Goal: Task Accomplishment & Management: Use online tool/utility

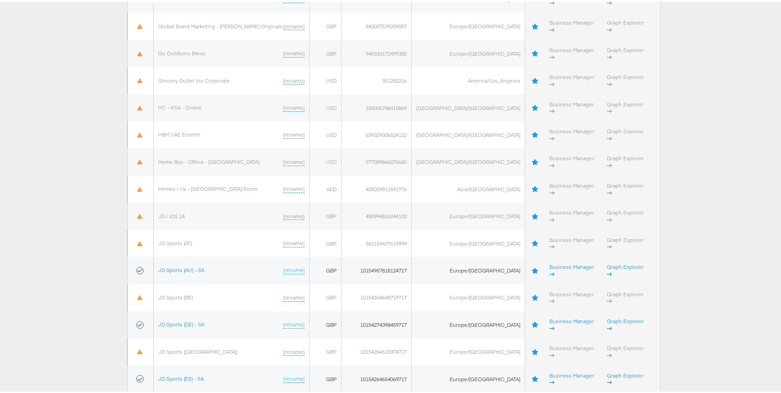
scroll to position [993, 0]
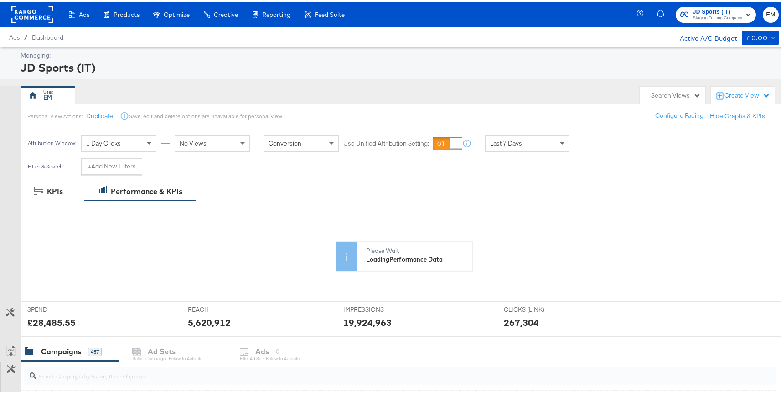
click at [660, 93] on div "Search Views" at bounding box center [676, 93] width 50 height 9
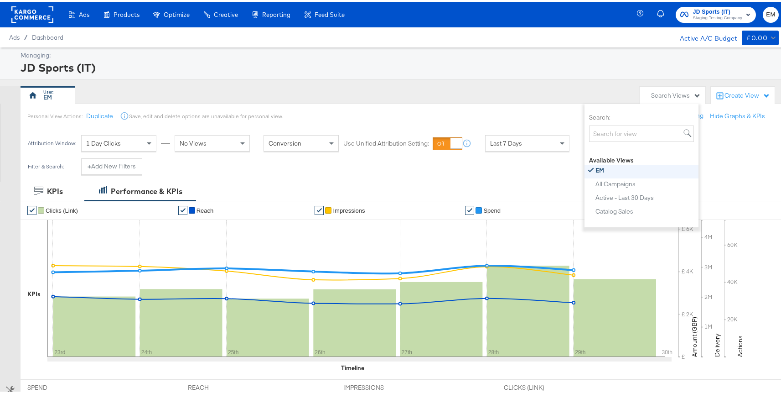
scroll to position [5, 0]
click at [733, 93] on div "Create View" at bounding box center [748, 93] width 46 height 9
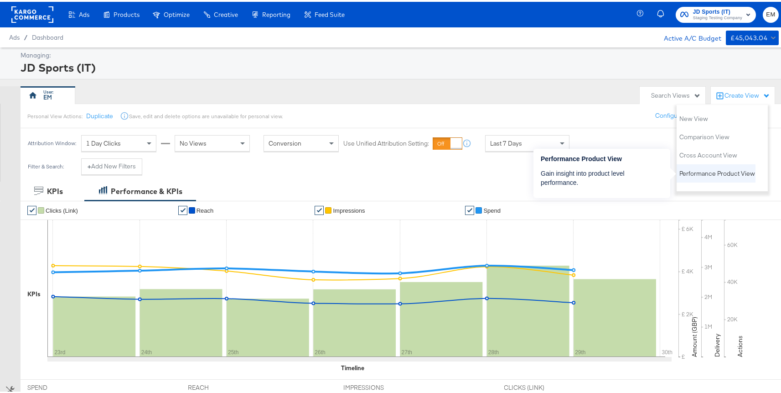
click at [703, 170] on span "Performance Product View" at bounding box center [718, 171] width 76 height 9
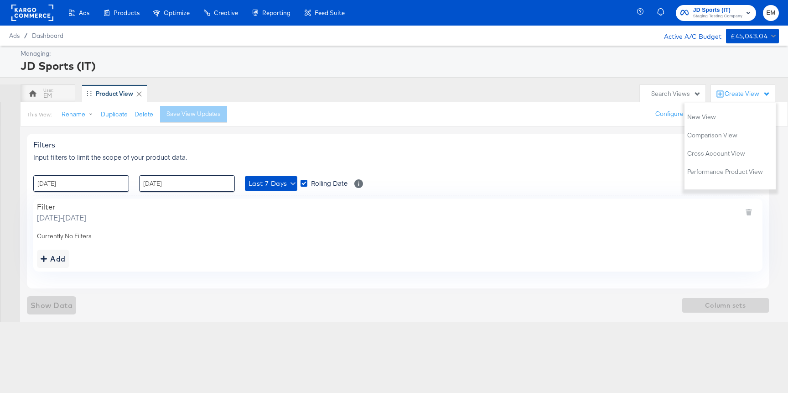
click at [94, 280] on div "Filters Input filters to limit the scope of your product data. Export View : 23…" at bounding box center [398, 211] width 742 height 154
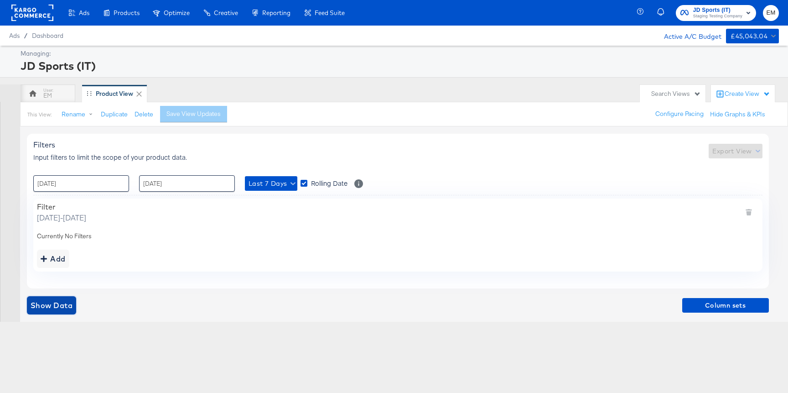
click at [58, 307] on span "Show Data" at bounding box center [52, 305] width 42 height 13
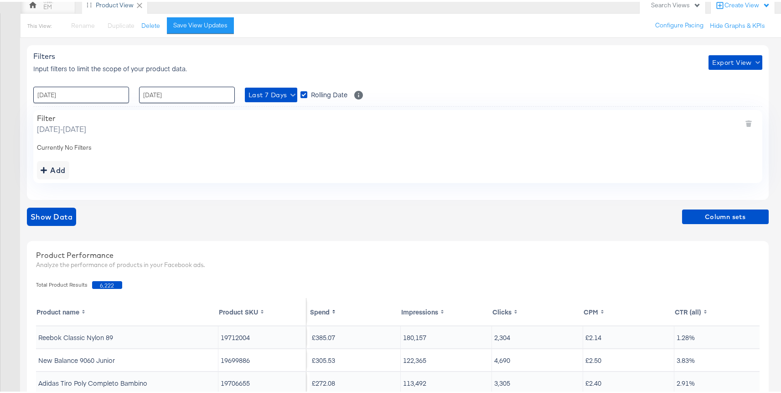
scroll to position [82, 0]
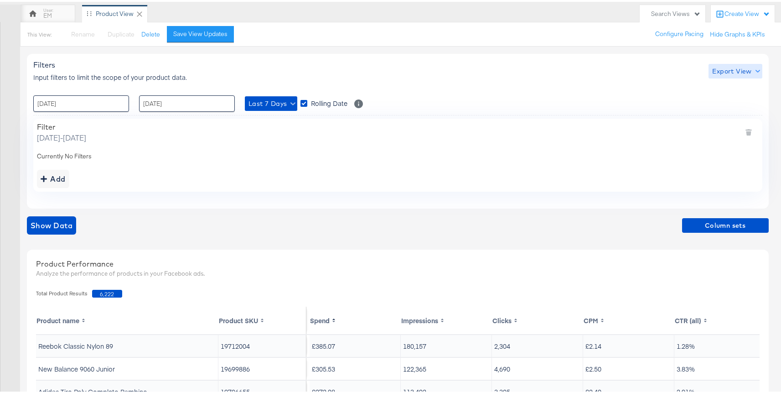
click at [723, 68] on span "Export View" at bounding box center [735, 69] width 46 height 11
click at [727, 102] on span "Bulk Export" at bounding box center [734, 107] width 36 height 19
click at [718, 73] on span "Export View" at bounding box center [735, 69] width 46 height 11
click at [726, 87] on link "Current View" at bounding box center [737, 88] width 42 height 10
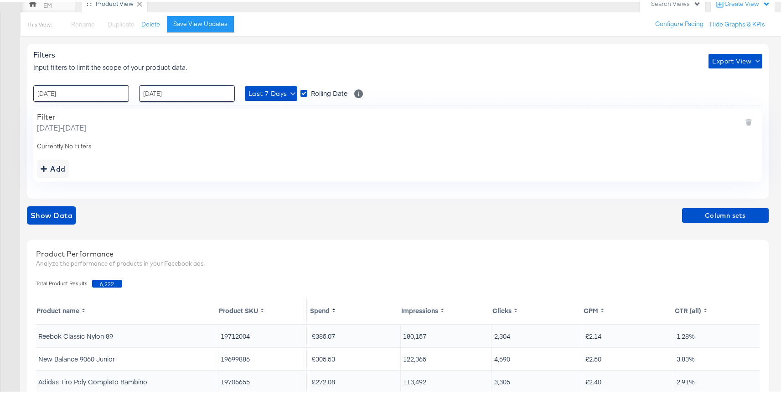
scroll to position [102, 0]
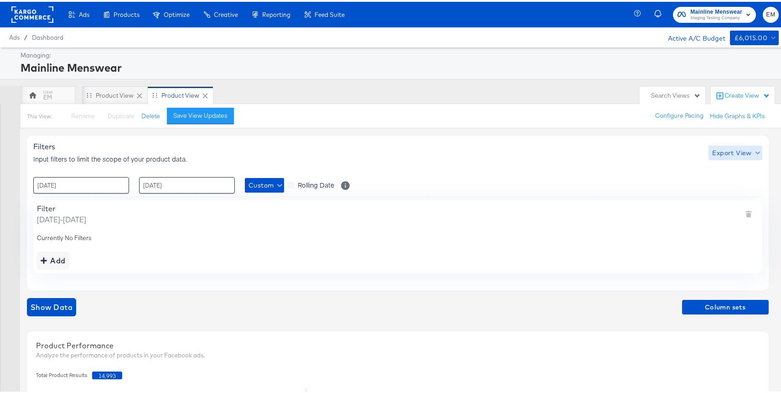
click at [725, 152] on span "Export View" at bounding box center [735, 151] width 46 height 11
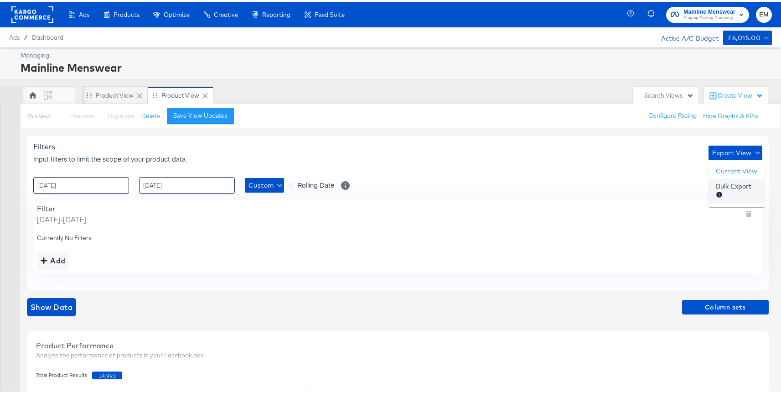
click at [724, 188] on span "Bulk Export" at bounding box center [734, 189] width 36 height 19
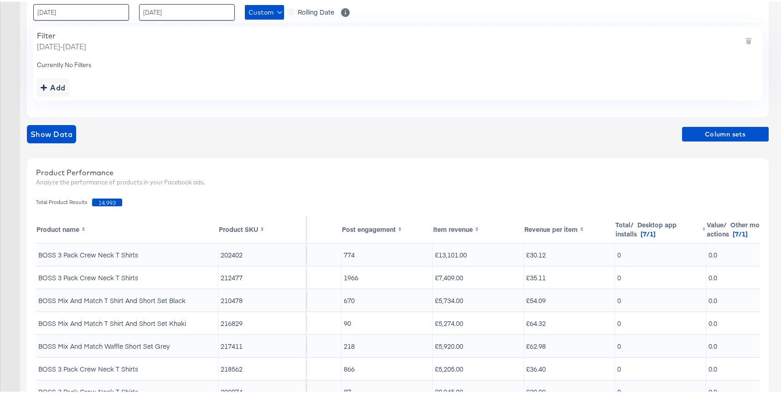
scroll to position [165, 0]
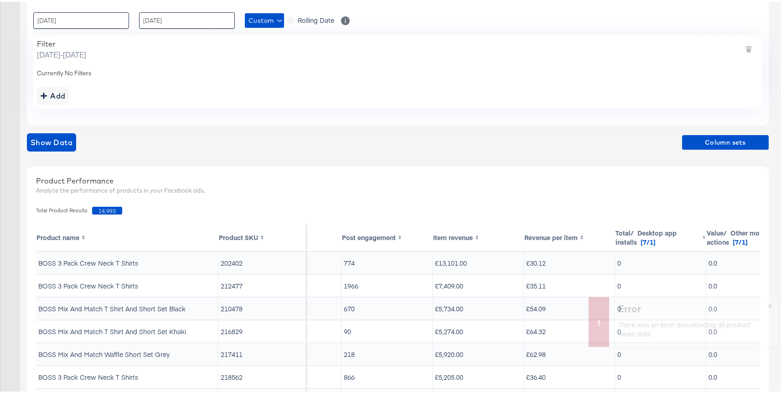
click at [765, 305] on button "×" at bounding box center [770, 303] width 17 height 16
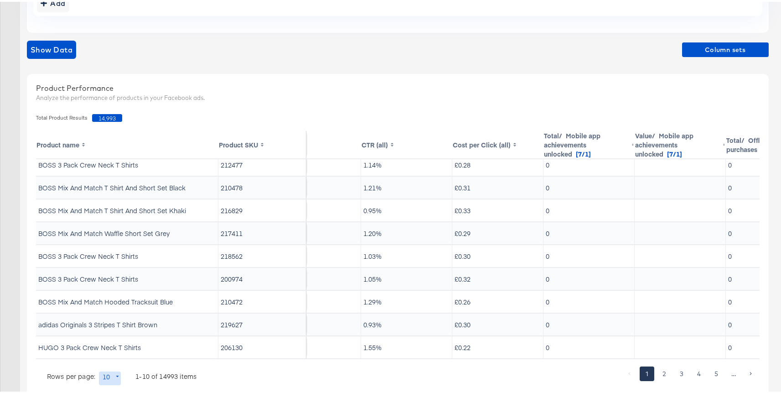
scroll to position [32, 321]
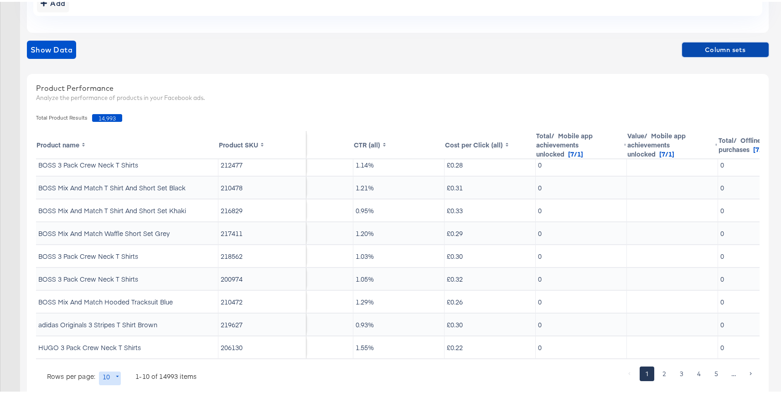
click at [723, 41] on button "Column sets" at bounding box center [725, 48] width 87 height 15
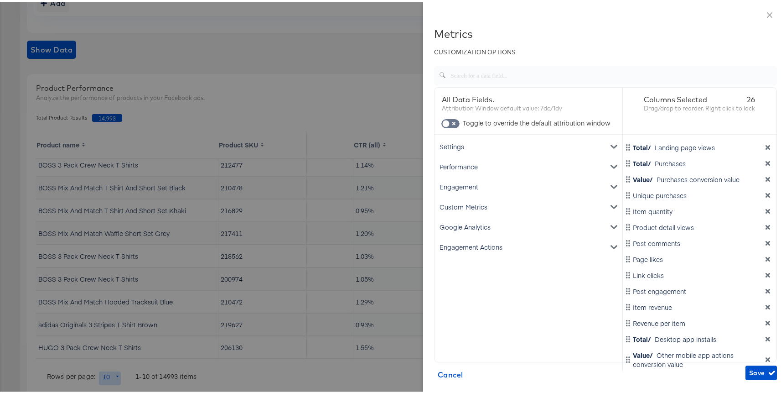
scroll to position [35, 0]
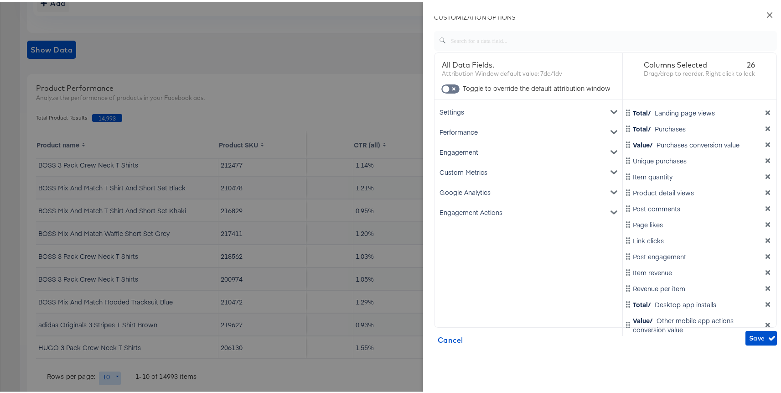
click at [766, 11] on icon "close" at bounding box center [769, 13] width 7 height 7
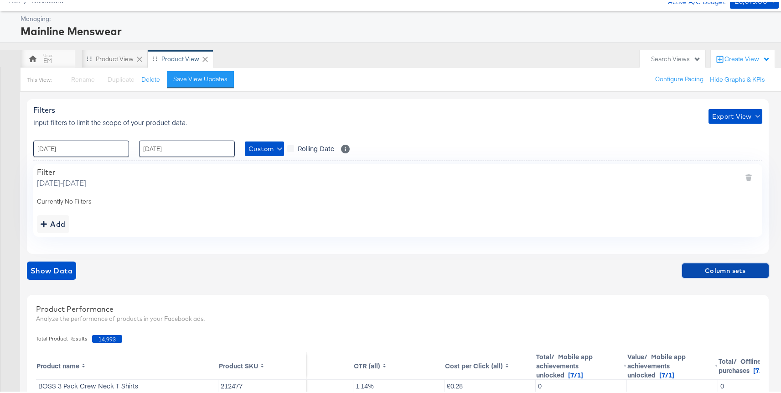
scroll to position [26, 0]
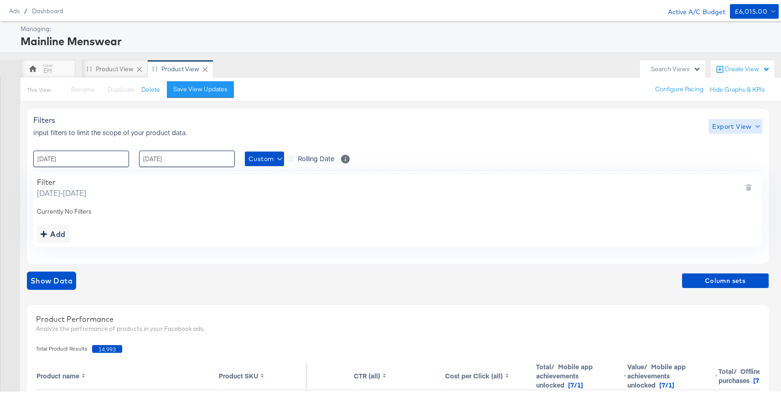
click at [723, 122] on span "Export View" at bounding box center [735, 124] width 46 height 11
click at [725, 159] on span "Bulk Export" at bounding box center [734, 162] width 36 height 19
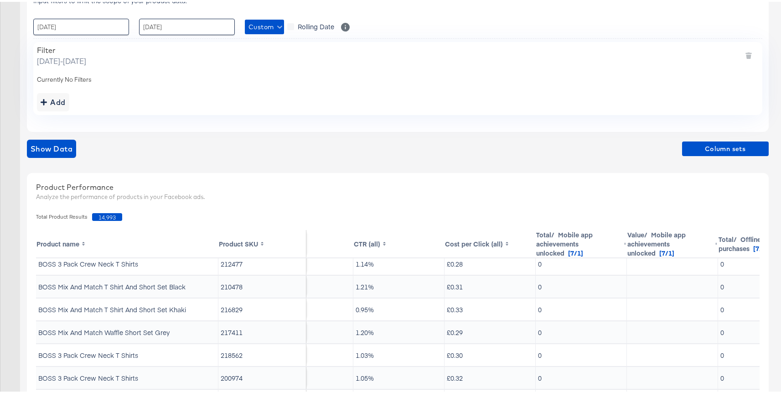
scroll to position [133, 0]
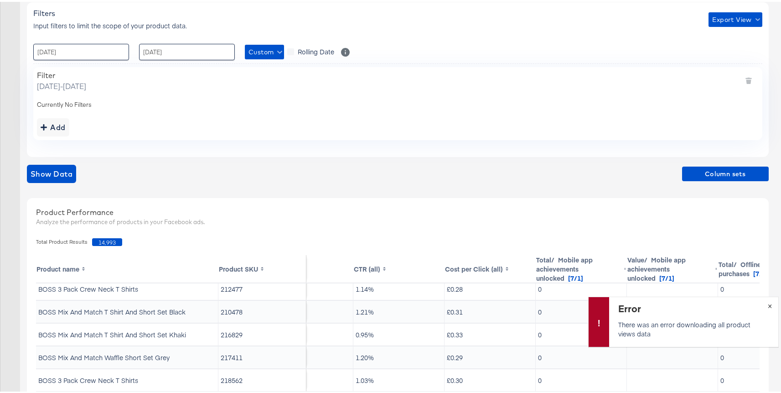
click at [768, 305] on span "×" at bounding box center [770, 303] width 4 height 10
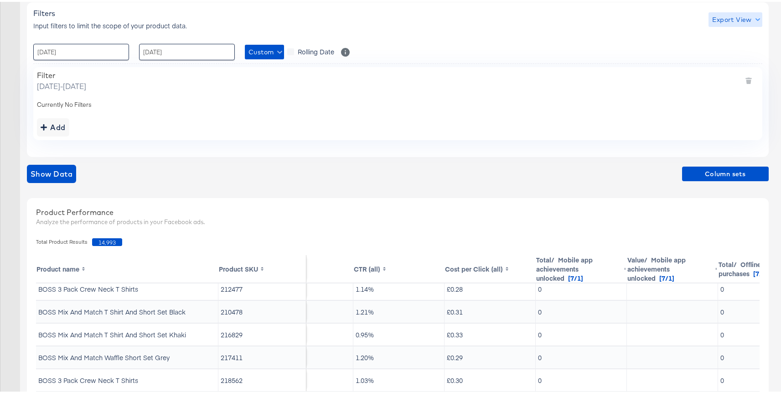
click at [727, 18] on span "Export View" at bounding box center [735, 17] width 46 height 11
click at [730, 52] on span "Bulk Export" at bounding box center [734, 56] width 36 height 19
click at [464, 88] on div "Filter Thursday, May 1 2025 - Monday, September 29 2025" at bounding box center [398, 79] width 722 height 21
click at [723, 22] on span "Export View" at bounding box center [735, 17] width 46 height 11
click at [723, 31] on link "Current View" at bounding box center [737, 36] width 42 height 10
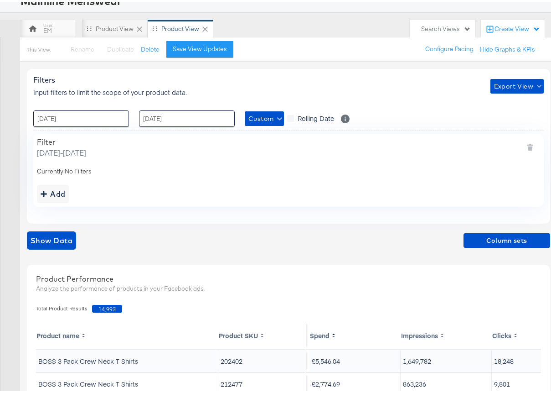
scroll to position [76, 0]
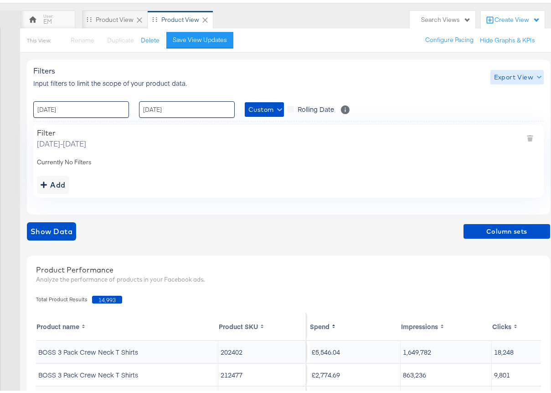
click at [515, 76] on span "Export View" at bounding box center [517, 74] width 46 height 11
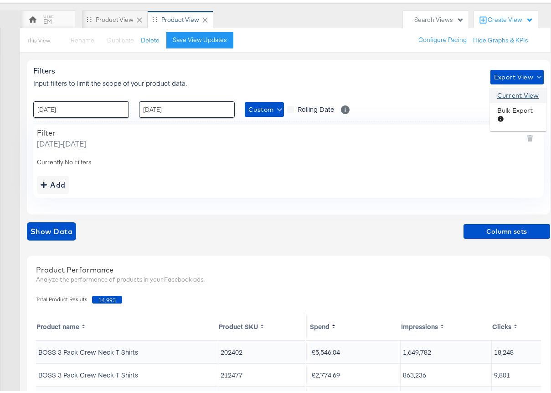
click at [516, 95] on link "Current View" at bounding box center [519, 93] width 42 height 10
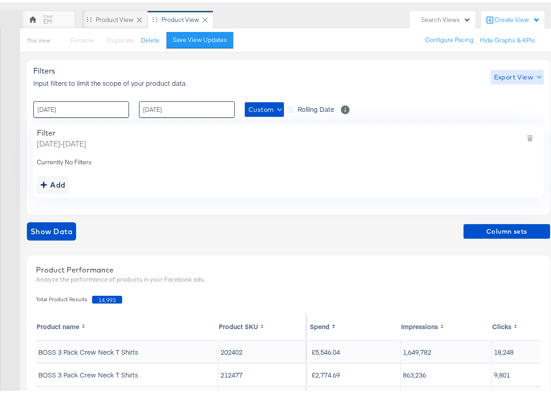
click at [514, 79] on span "Export View" at bounding box center [517, 74] width 46 height 11
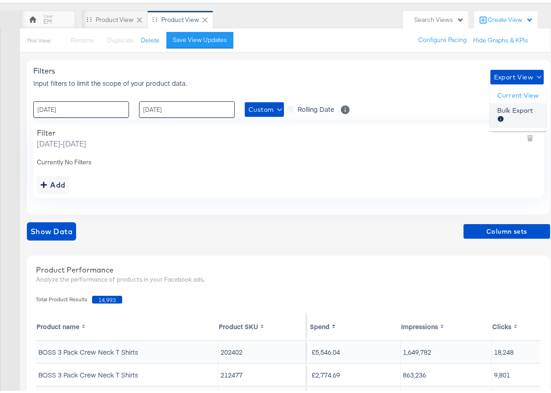
click at [518, 113] on span "Bulk Export" at bounding box center [516, 113] width 36 height 19
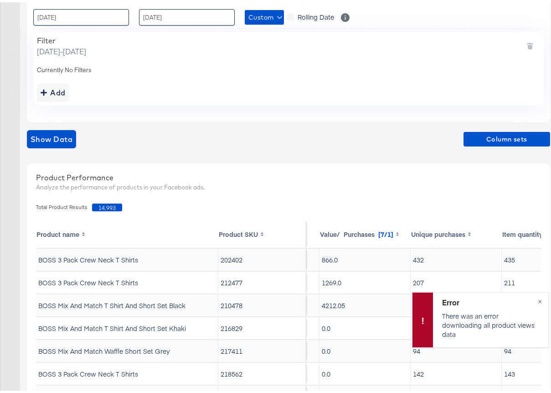
scroll to position [0, 1044]
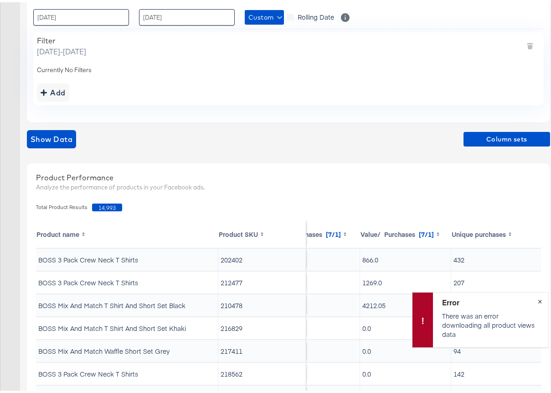
click at [538, 300] on span "×" at bounding box center [540, 298] width 4 height 10
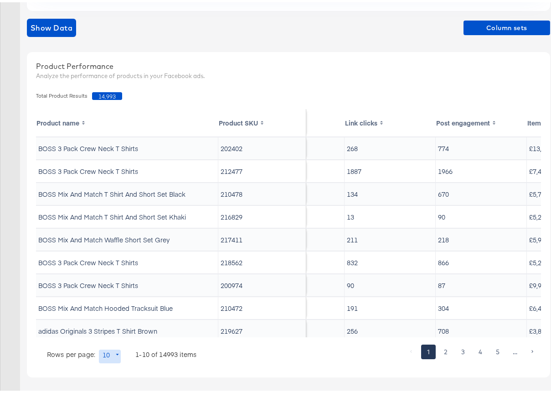
scroll to position [0, 1686]
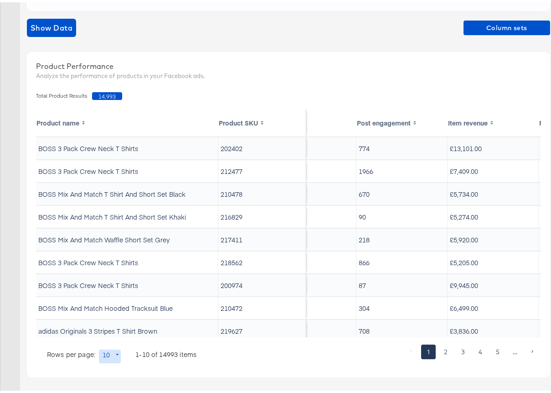
click at [495, 36] on div "Show Data Column sets" at bounding box center [289, 29] width 524 height 26
click at [499, 30] on span "Column sets" at bounding box center [507, 25] width 79 height 11
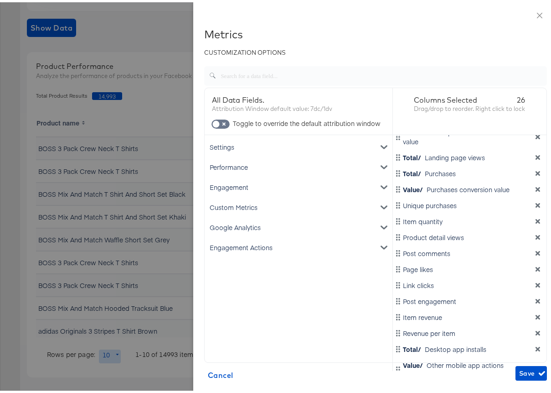
scroll to position [213, 0]
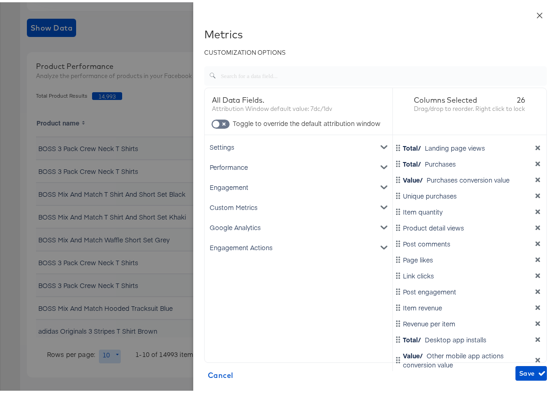
click at [538, 12] on button "Close" at bounding box center [540, 13] width 26 height 26
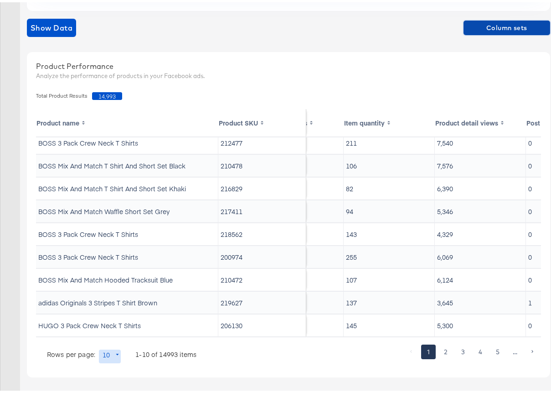
scroll to position [35, 1237]
